Goal: Task Accomplishment & Management: Use online tool/utility

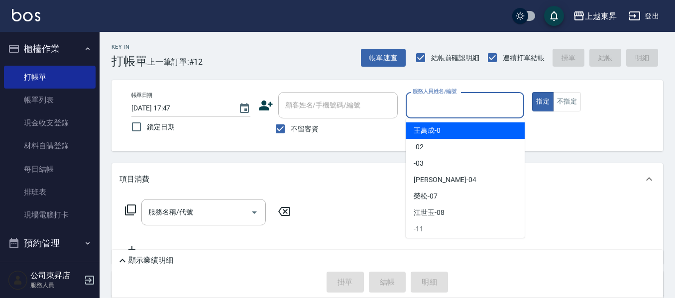
drag, startPoint x: 420, startPoint y: 102, endPoint x: 420, endPoint y: 113, distance: 10.5
click at [420, 102] on input "服務人員姓名/編號" at bounding box center [465, 105] width 110 height 17
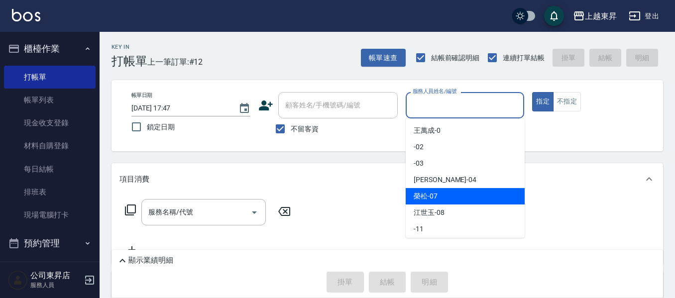
click at [428, 196] on span "[PERSON_NAME] -07" at bounding box center [426, 196] width 24 height 10
type input "[PERSON_NAME]-07"
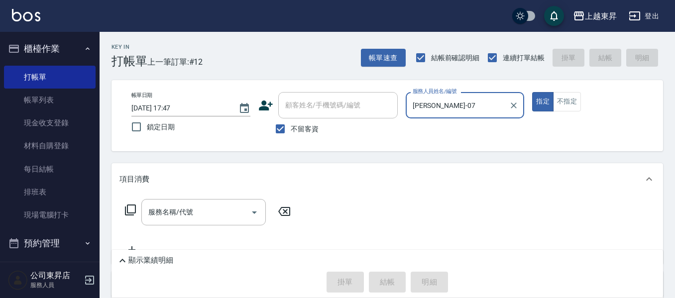
click at [176, 210] on input "服務名稱/代號" at bounding box center [196, 212] width 101 height 17
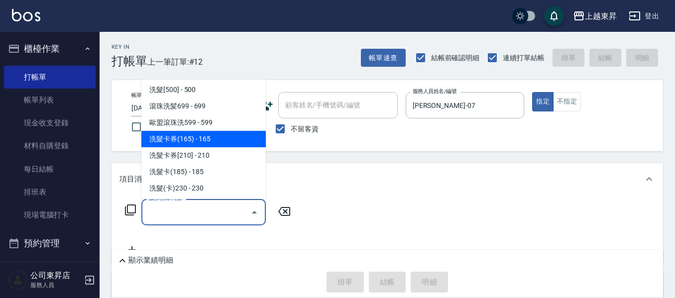
scroll to position [249, 0]
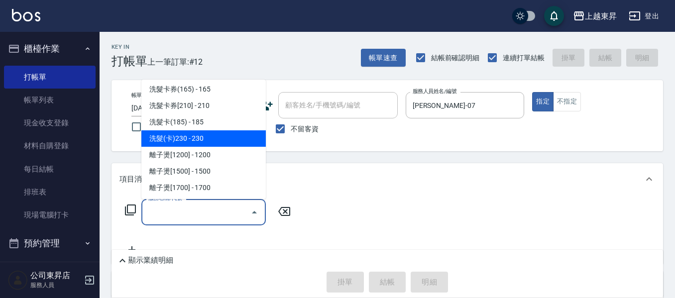
drag, startPoint x: 195, startPoint y: 134, endPoint x: 202, endPoint y: 172, distance: 38.4
click at [180, 144] on span "洗髮(卡)230 - 230" at bounding box center [203, 138] width 124 height 16
type input "洗髮(卡)230(224)"
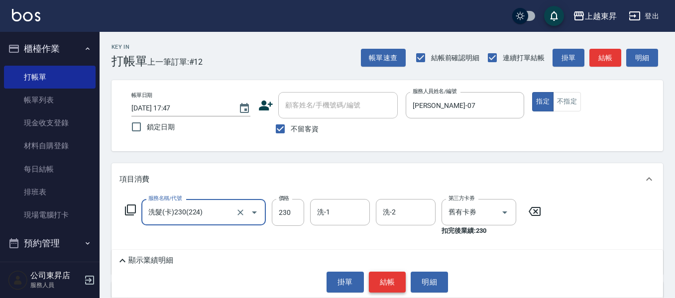
click at [385, 282] on button "結帳" at bounding box center [387, 282] width 37 height 21
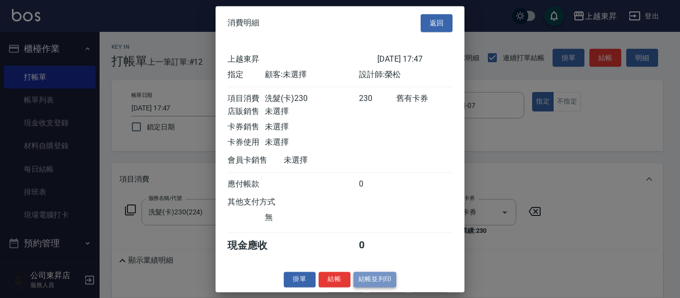
click at [383, 286] on button "結帳並列印" at bounding box center [375, 279] width 43 height 15
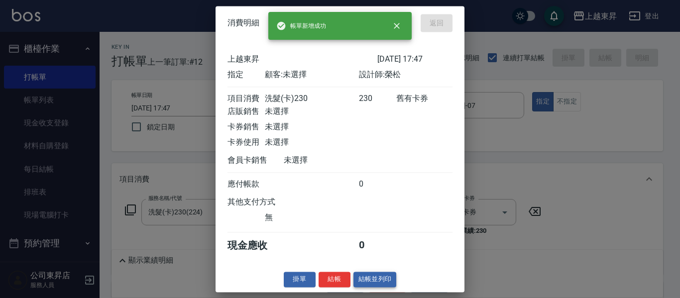
type input "[DATE] 18:24"
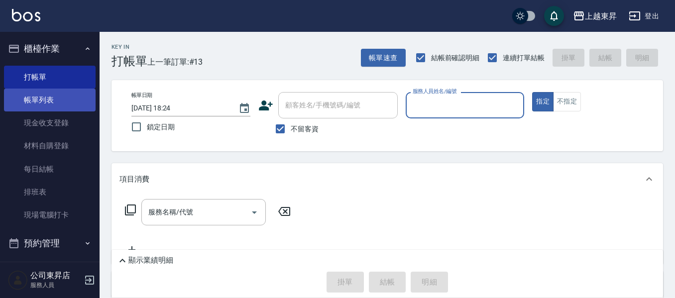
click at [61, 97] on link "帳單列表" at bounding box center [50, 100] width 92 height 23
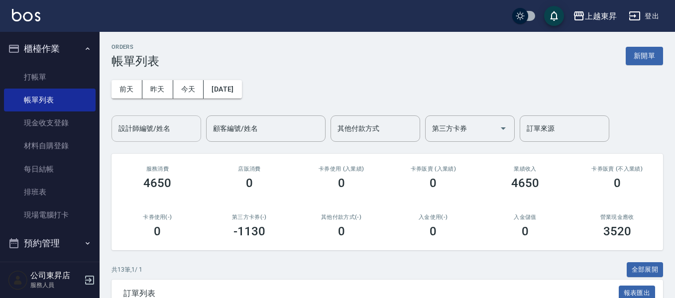
click at [129, 126] on input "設計師編號/姓名" at bounding box center [156, 128] width 81 height 17
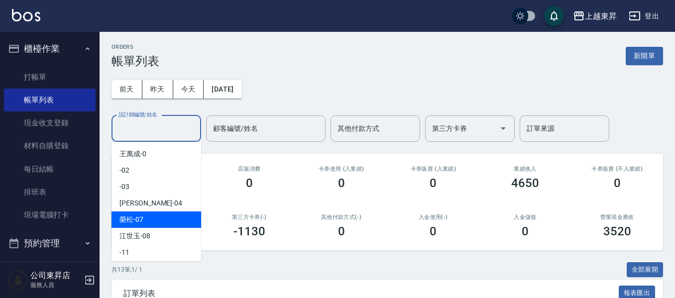
click at [131, 217] on span "[PERSON_NAME] -07" at bounding box center [131, 220] width 24 height 10
type input "[PERSON_NAME]-07"
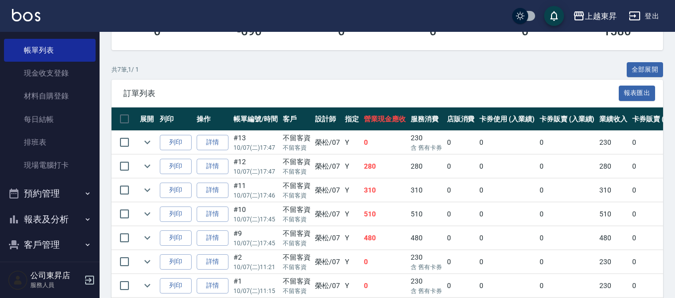
scroll to position [246, 0]
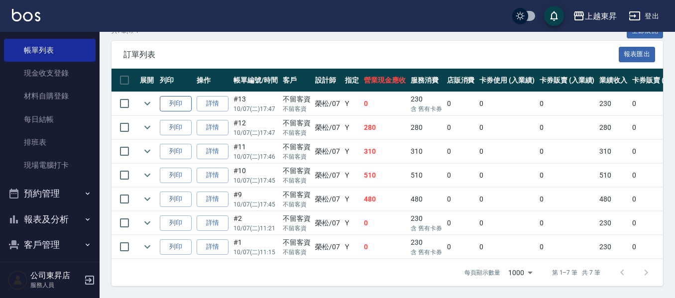
click at [176, 96] on button "列印" at bounding box center [176, 103] width 32 height 15
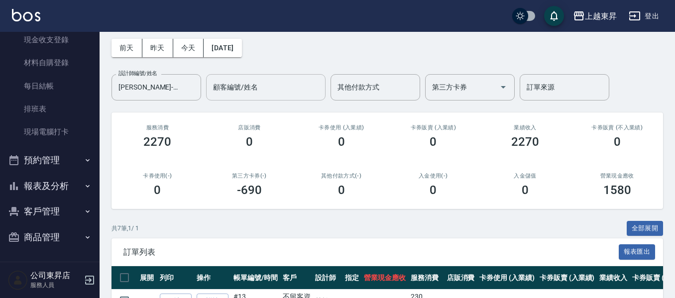
scroll to position [0, 0]
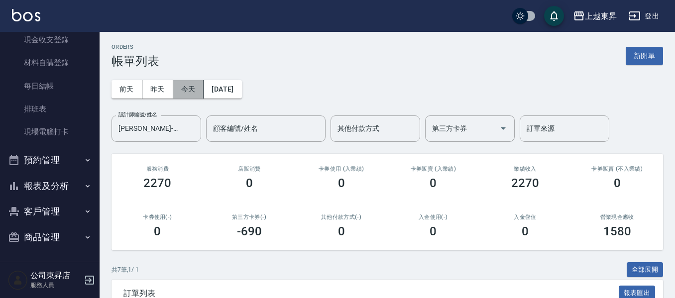
click at [186, 90] on button "今天" at bounding box center [188, 89] width 31 height 18
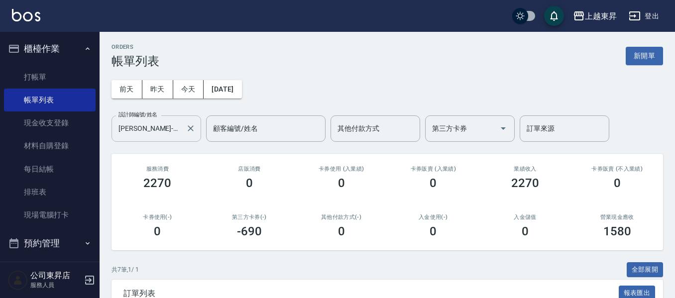
click at [142, 130] on input "[PERSON_NAME]-07" at bounding box center [149, 128] width 66 height 17
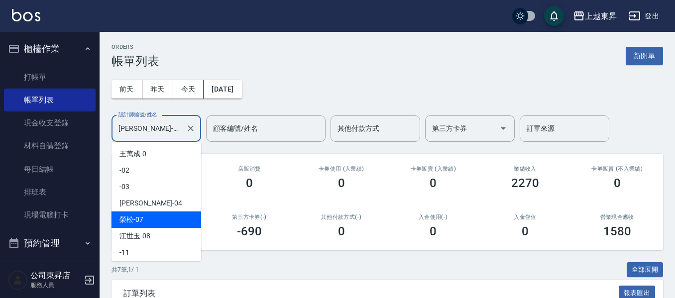
click at [132, 220] on span "[PERSON_NAME] -07" at bounding box center [131, 220] width 24 height 10
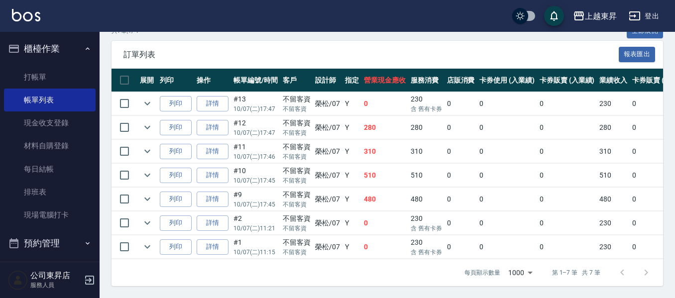
scroll to position [47, 0]
